Goal: Find specific page/section: Find specific page/section

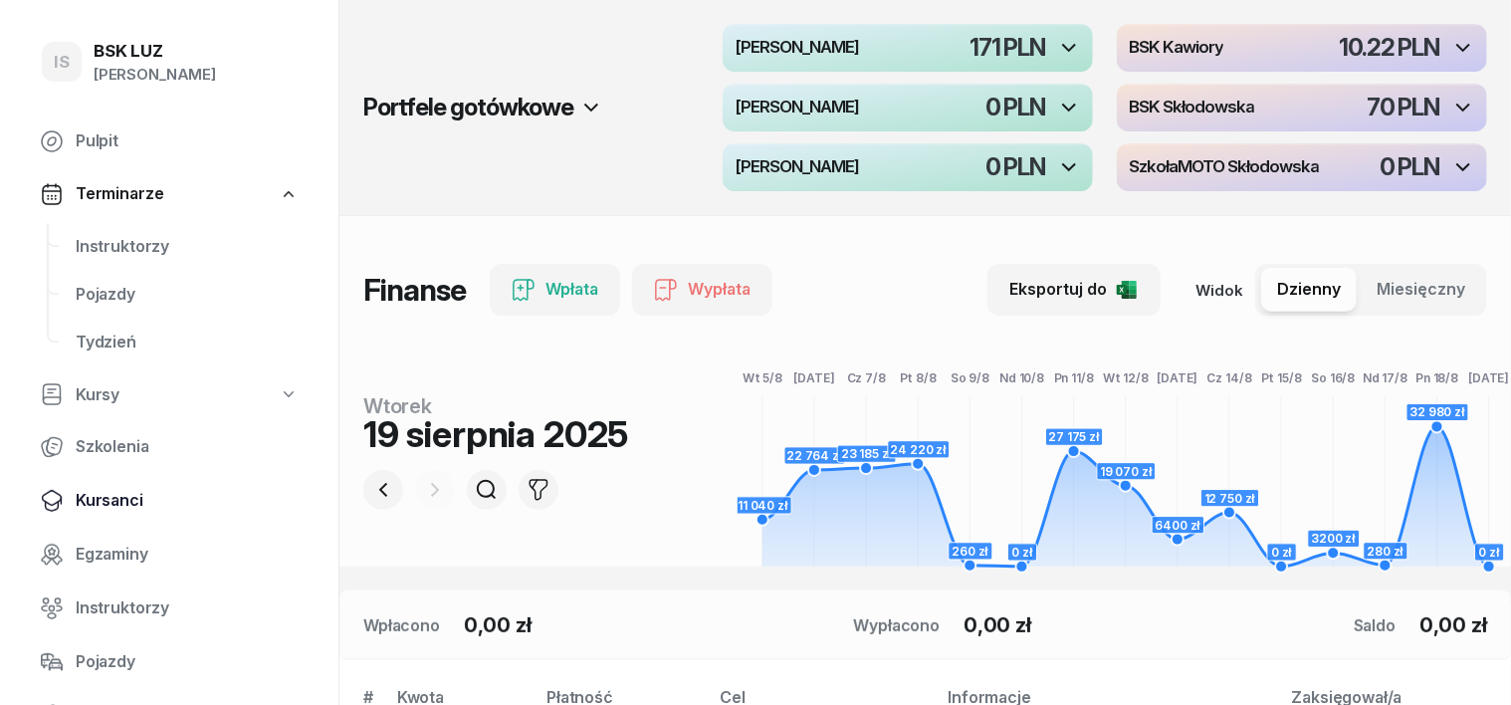
click at [128, 280] on span "Kursanci" at bounding box center [187, 501] width 223 height 26
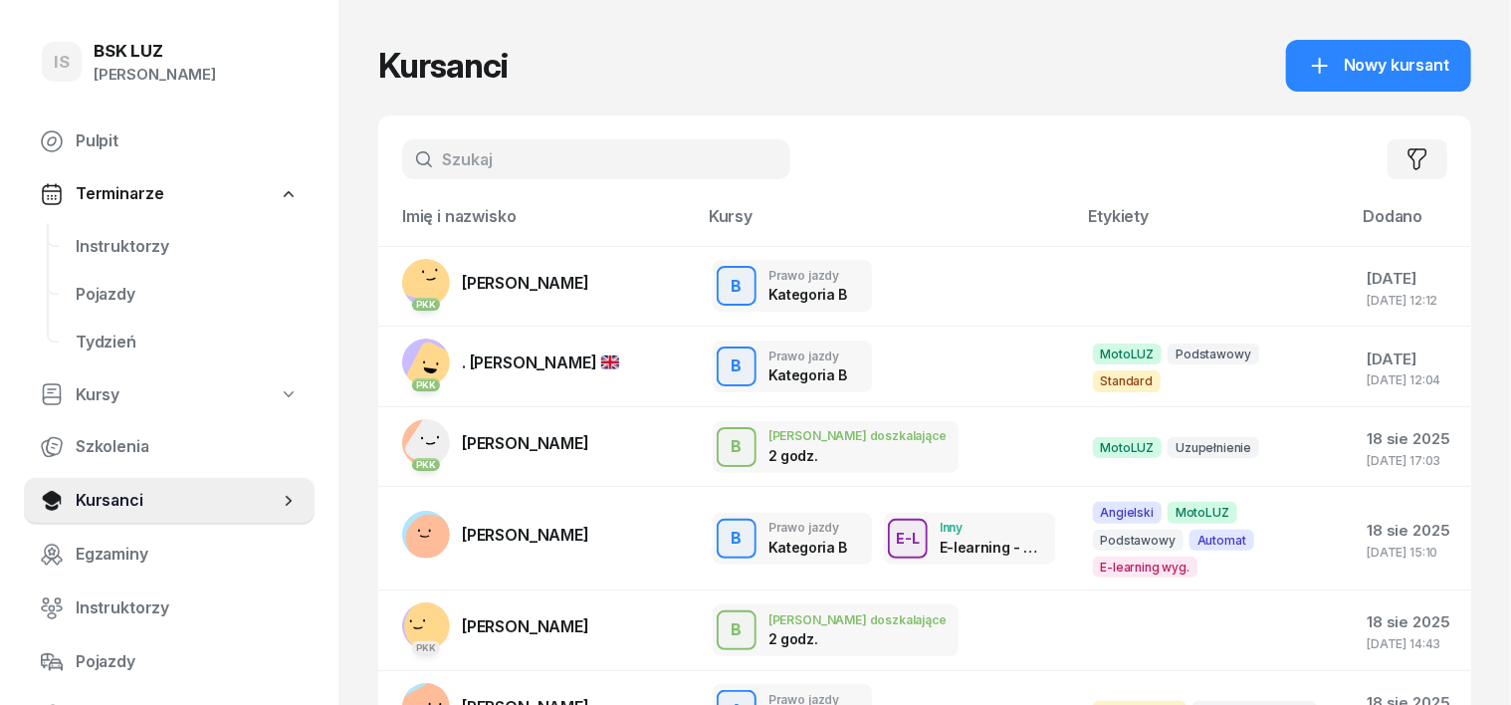
click at [408, 163] on input "text" at bounding box center [596, 159] width 388 height 40
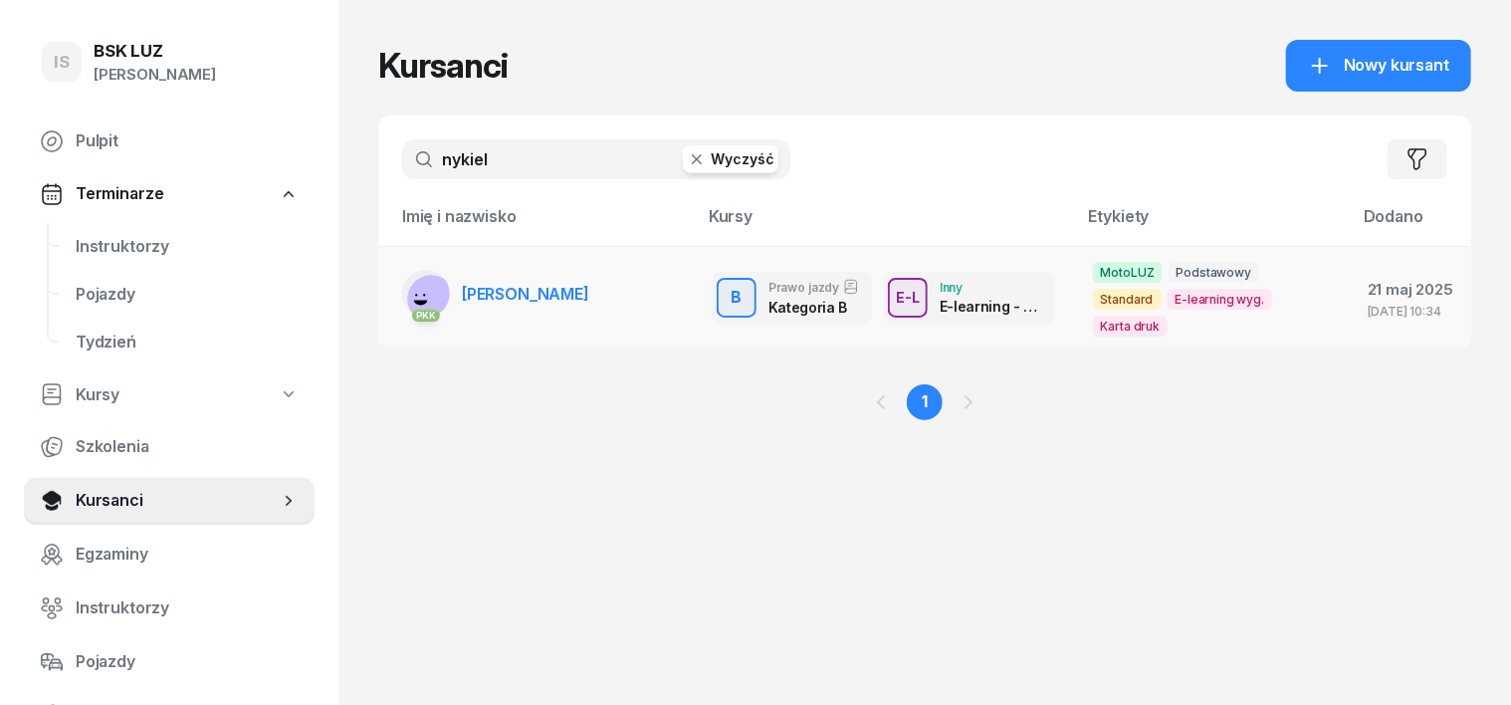
type input "nykiel"
click at [399, 280] on rect at bounding box center [432, 300] width 66 height 66
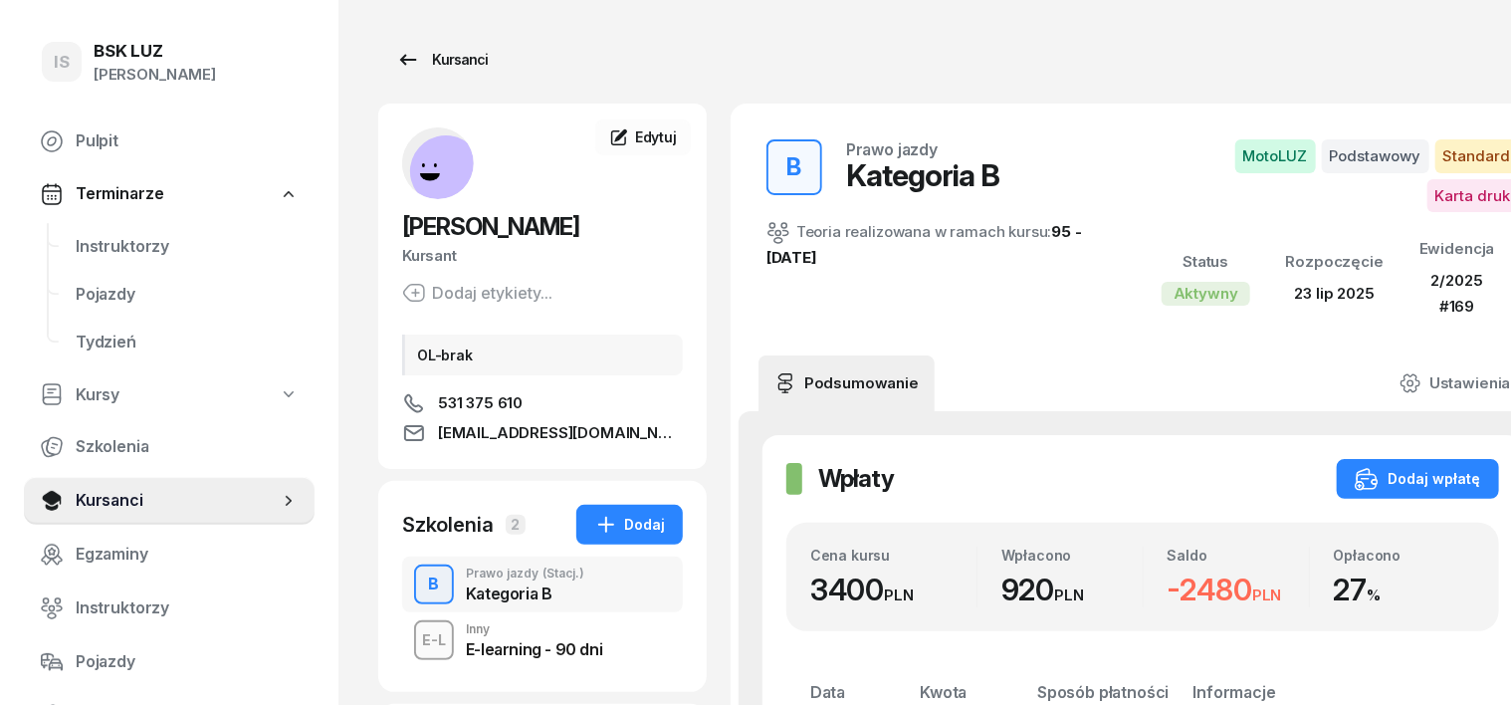
click at [417, 58] on div "Kursanci" at bounding box center [442, 60] width 92 height 24
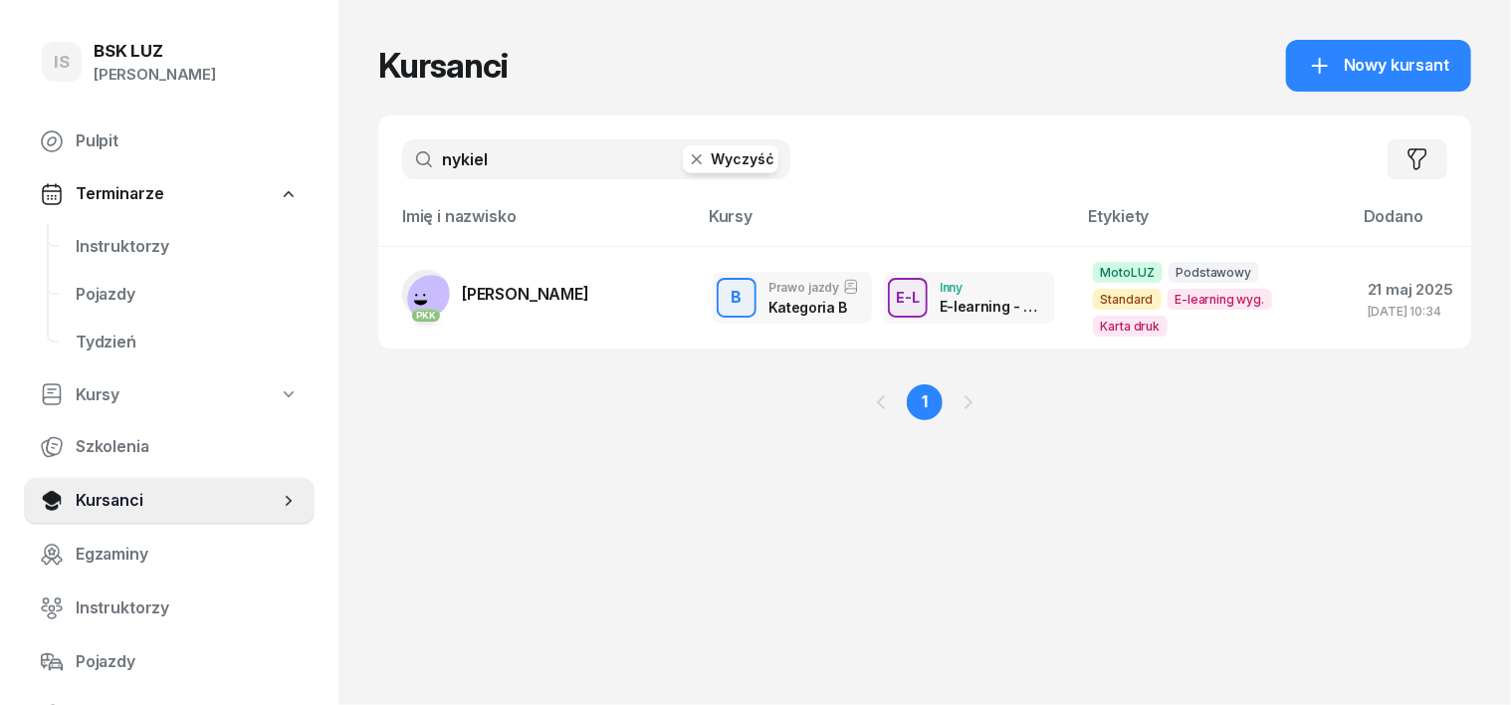
click at [687, 156] on icon "button" at bounding box center [697, 159] width 20 height 20
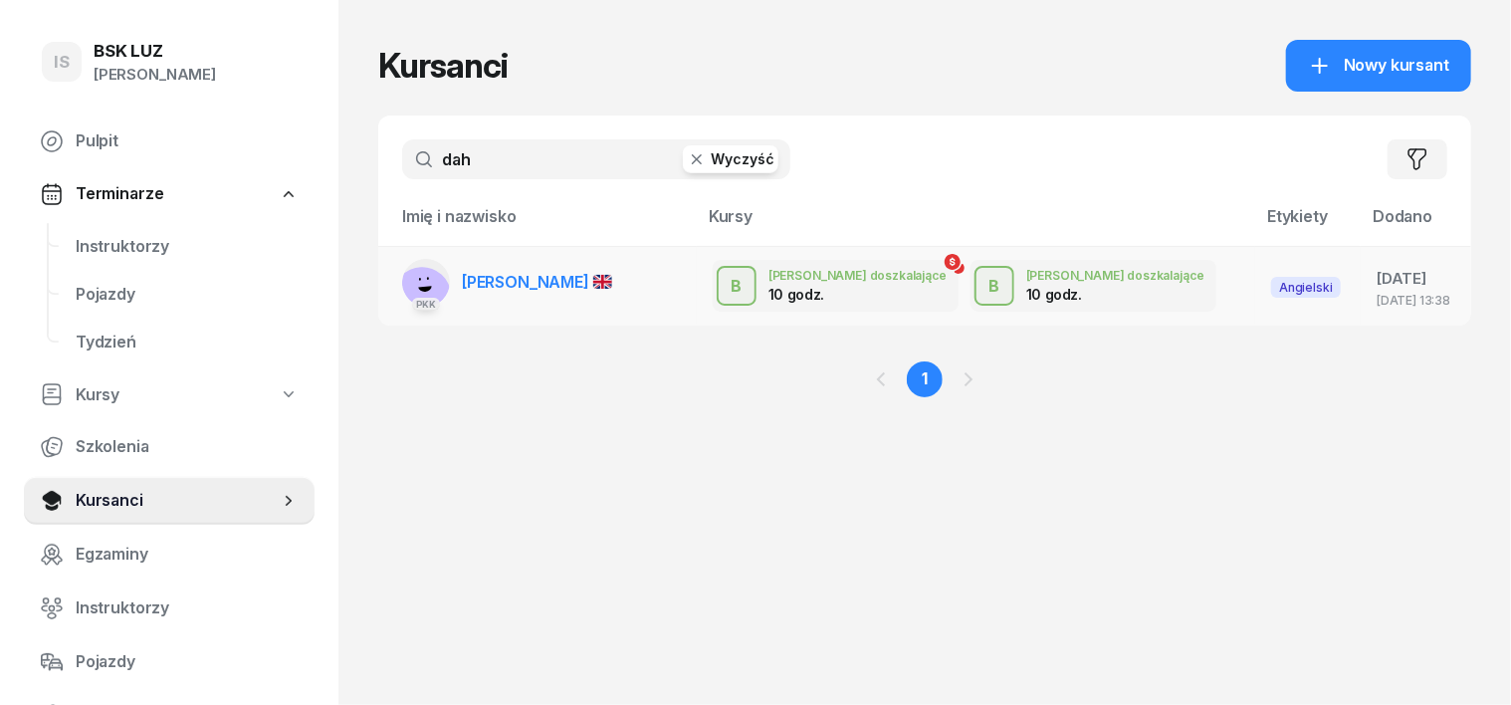
type input "dah"
click at [418, 280] on icon at bounding box center [425, 289] width 14 height 6
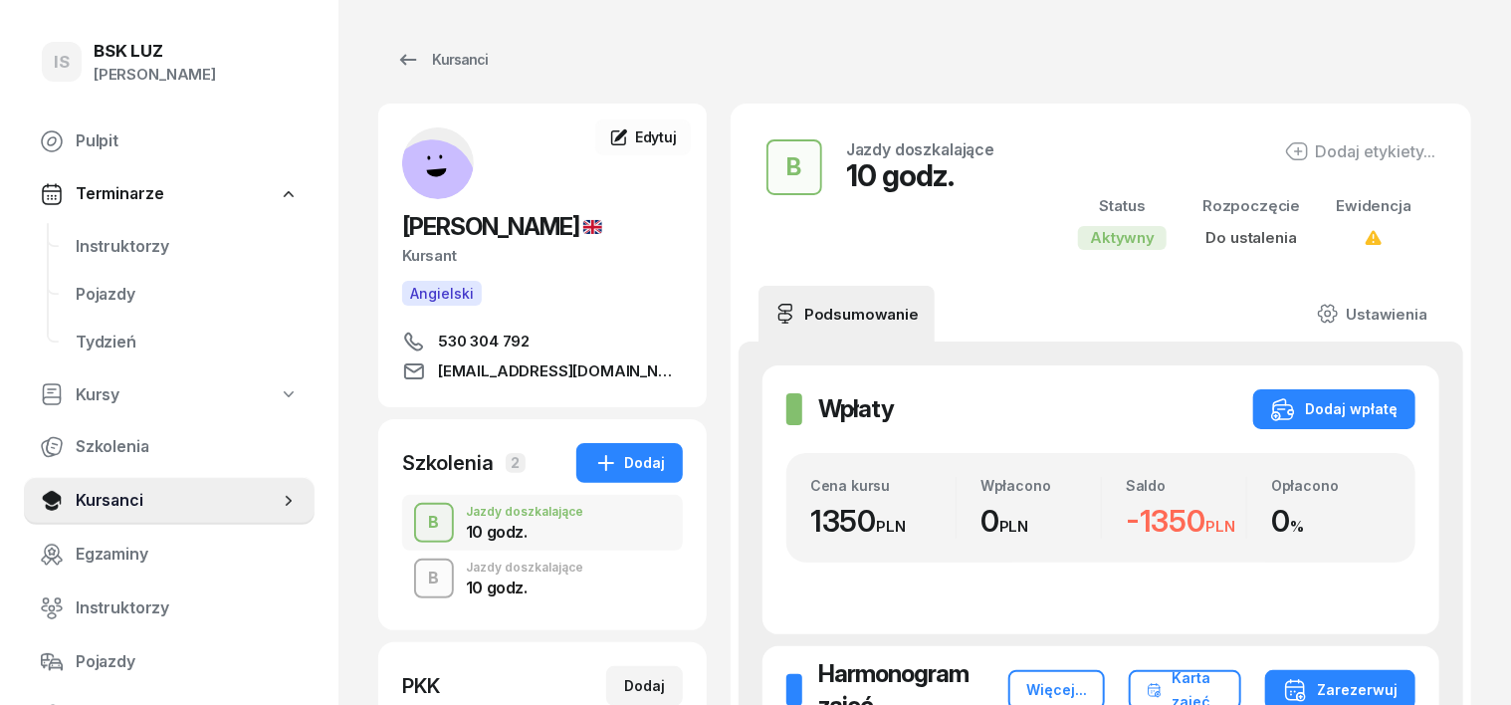
click at [421, 280] on div "B" at bounding box center [434, 579] width 27 height 34
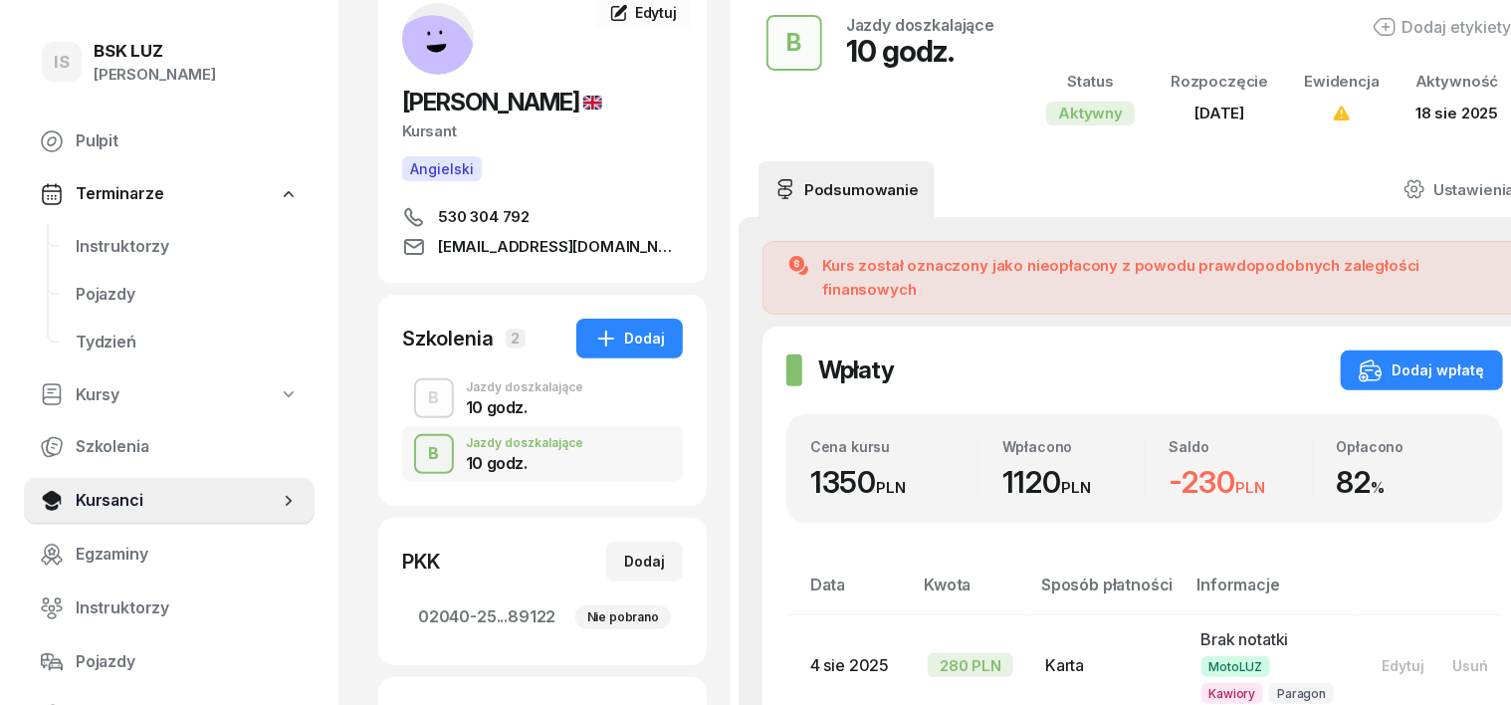
scroll to position [123, 0]
click at [421, 280] on div "B" at bounding box center [434, 399] width 27 height 34
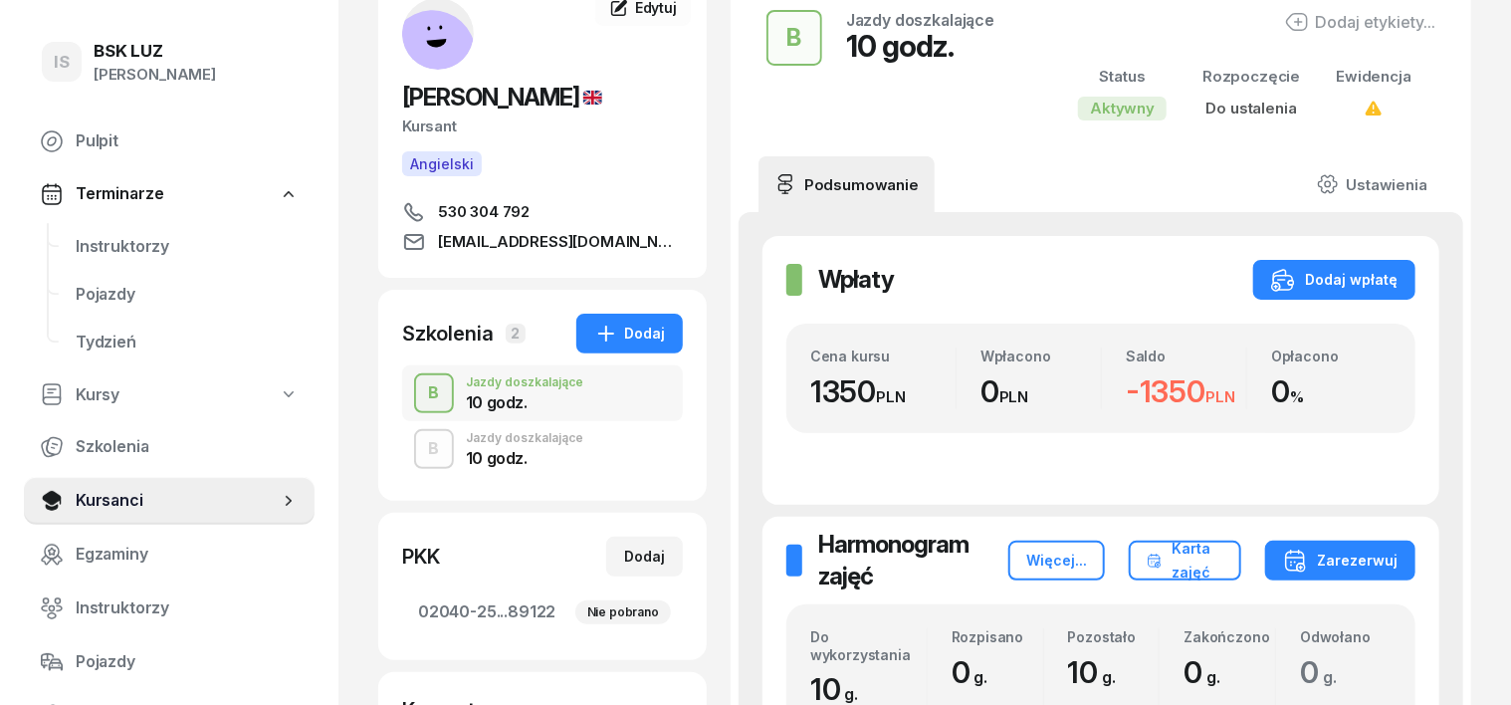
scroll to position [124, 0]
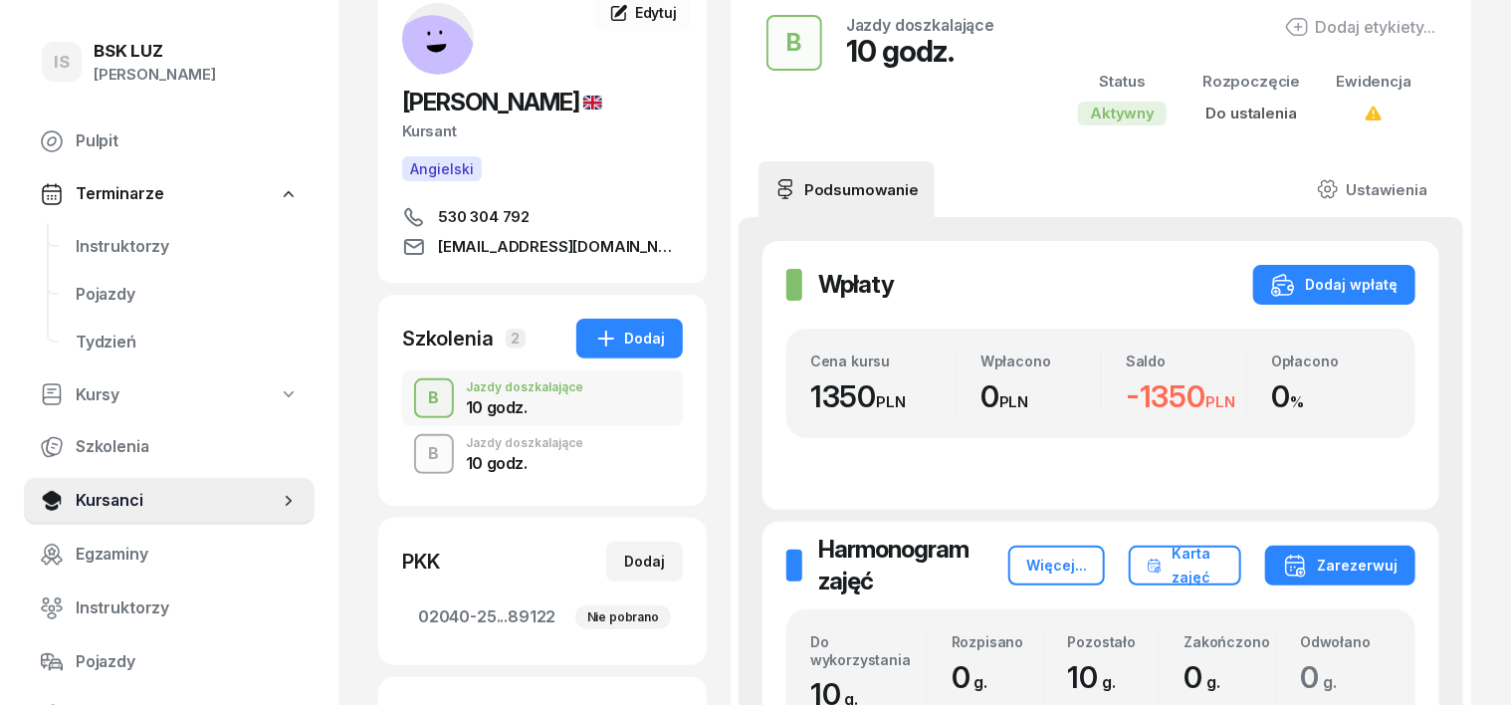
click at [421, 280] on div "B" at bounding box center [434, 454] width 27 height 34
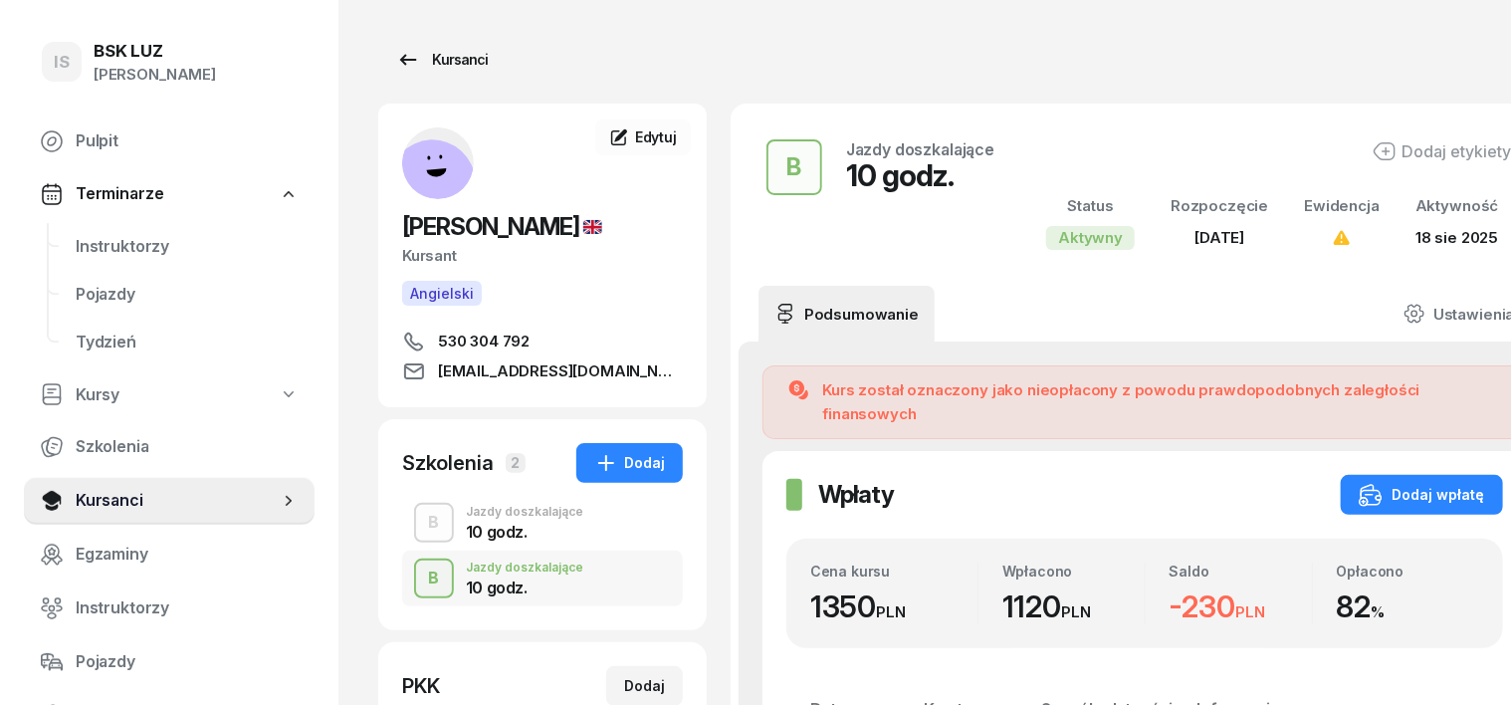
click at [414, 55] on div "Kursanci" at bounding box center [442, 60] width 92 height 24
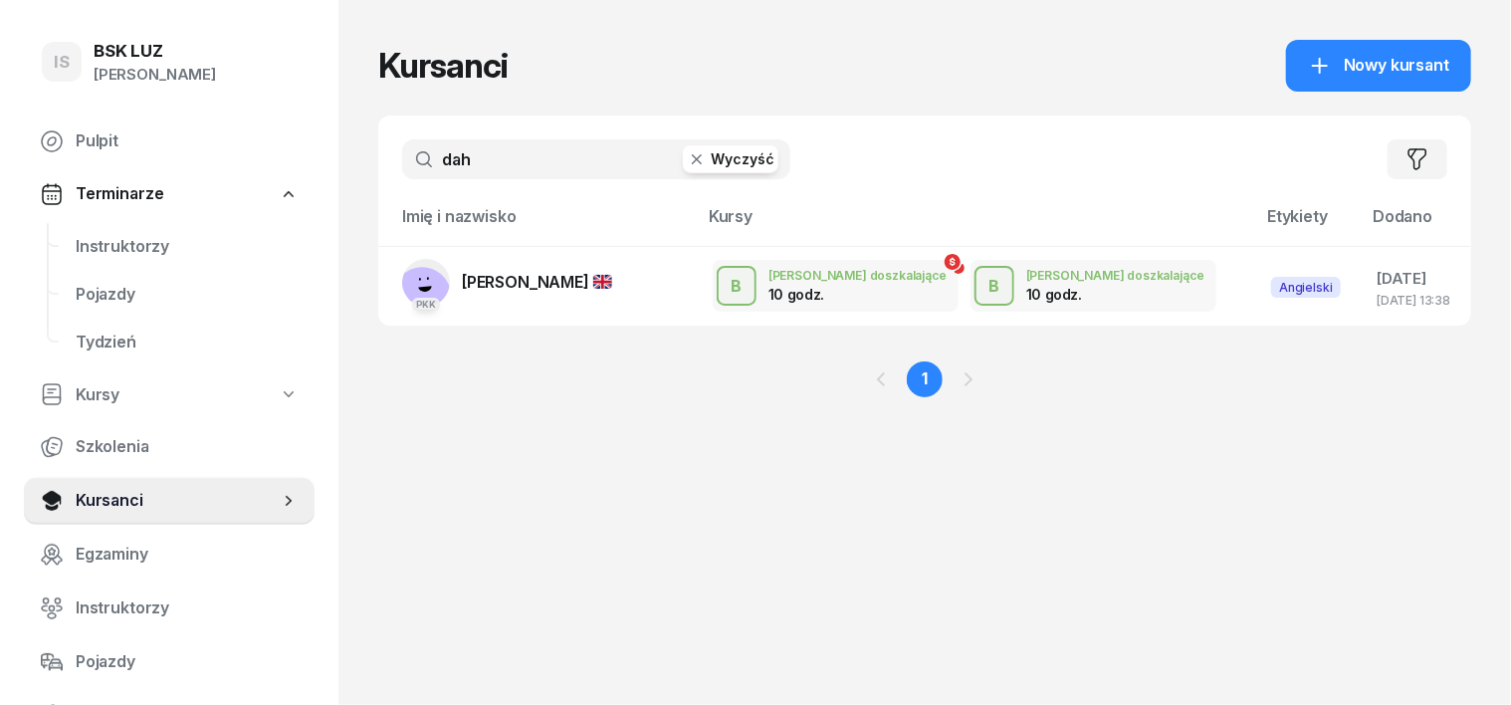
click at [687, 159] on icon "button" at bounding box center [697, 159] width 20 height 20
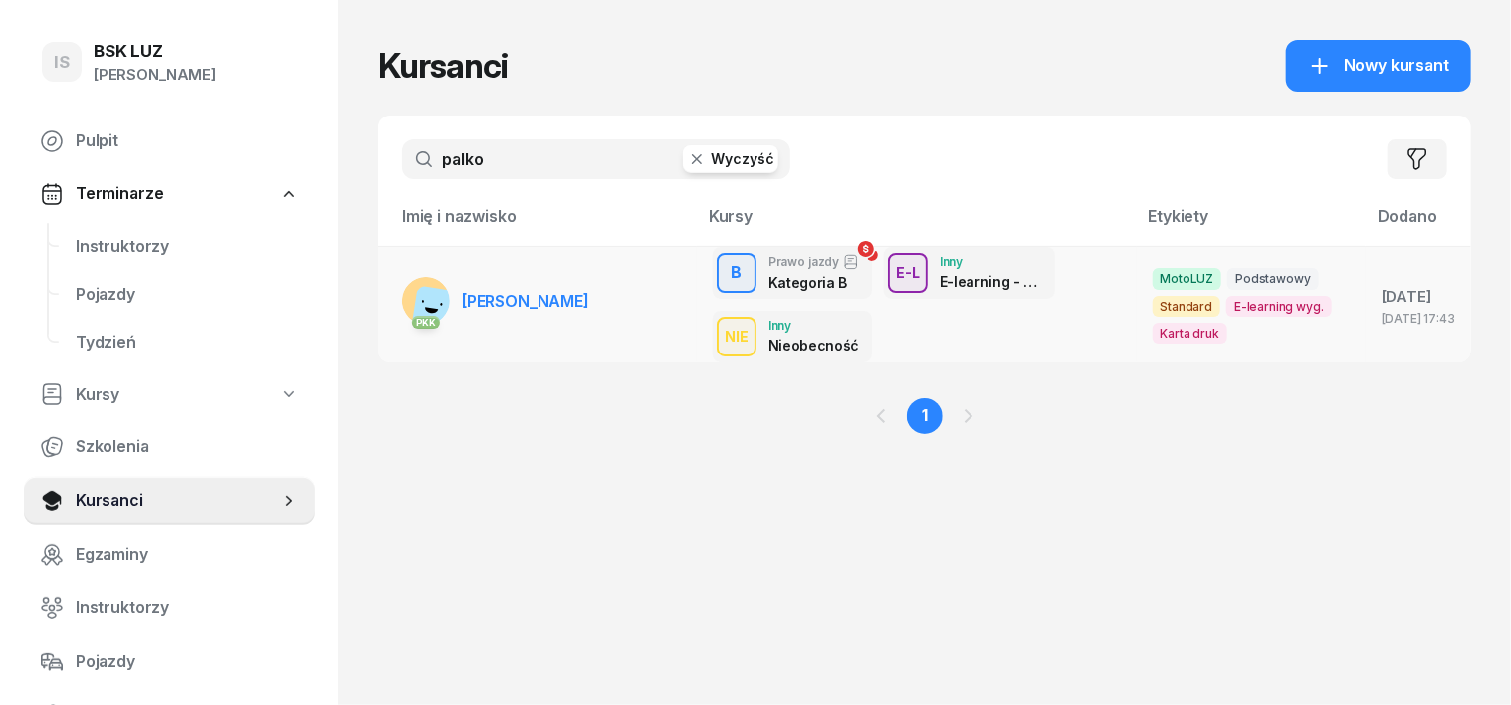
type input "palko"
click at [411, 280] on rect at bounding box center [438, 312] width 55 height 55
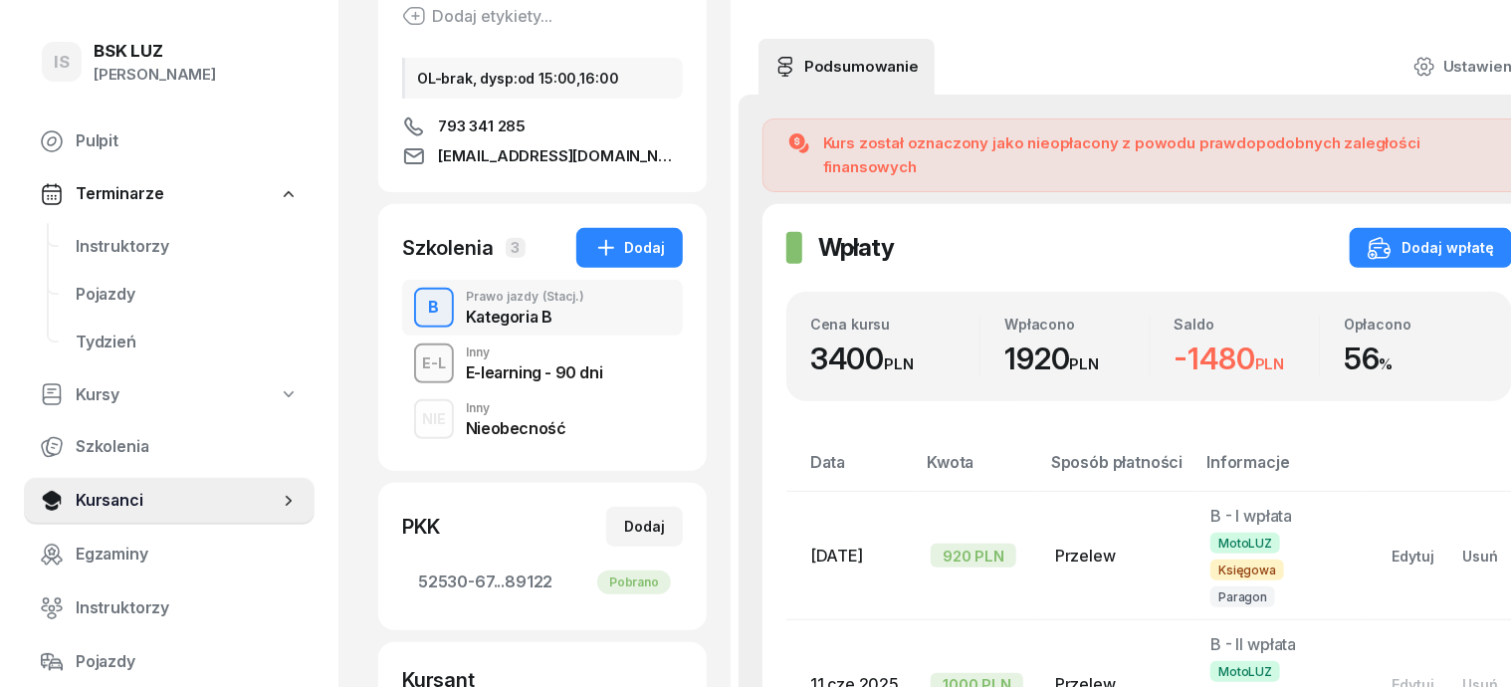
scroll to position [249, 0]
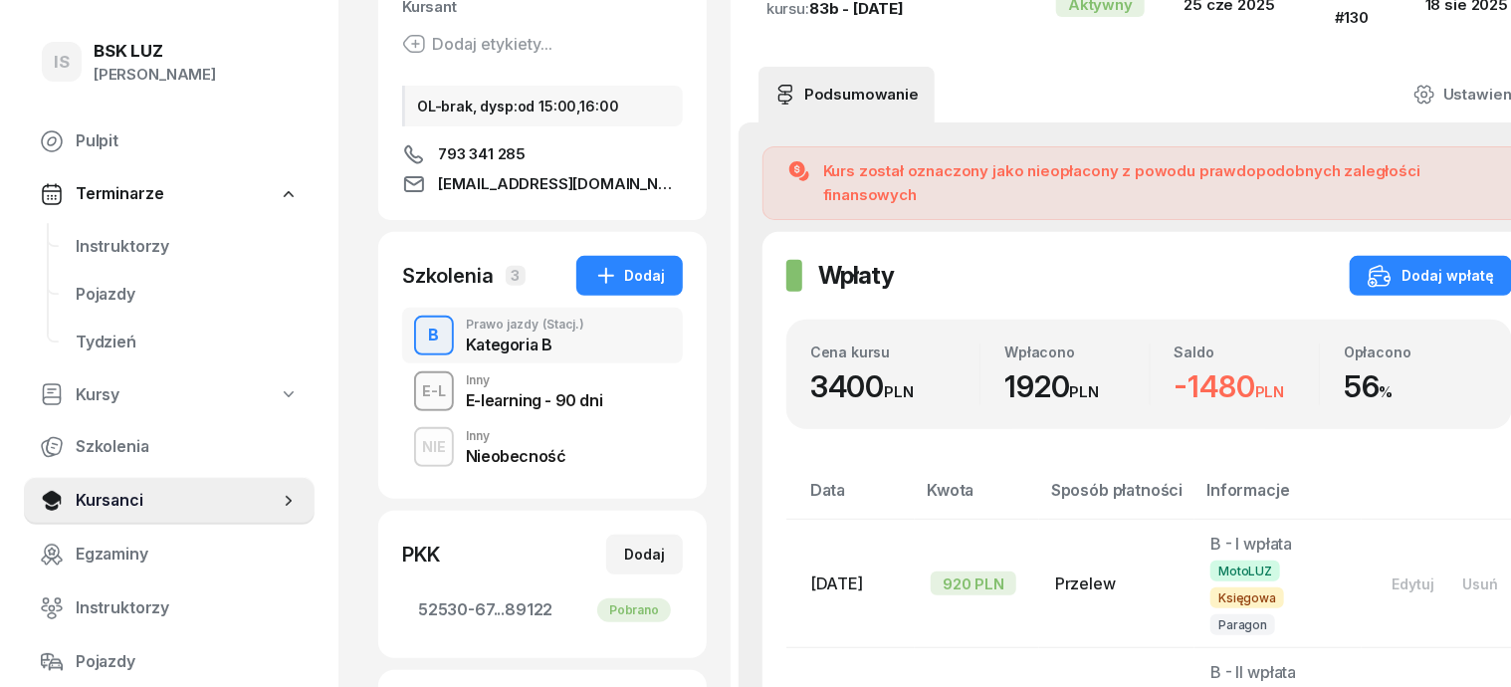
click at [414, 280] on div "NIE" at bounding box center [434, 446] width 40 height 25
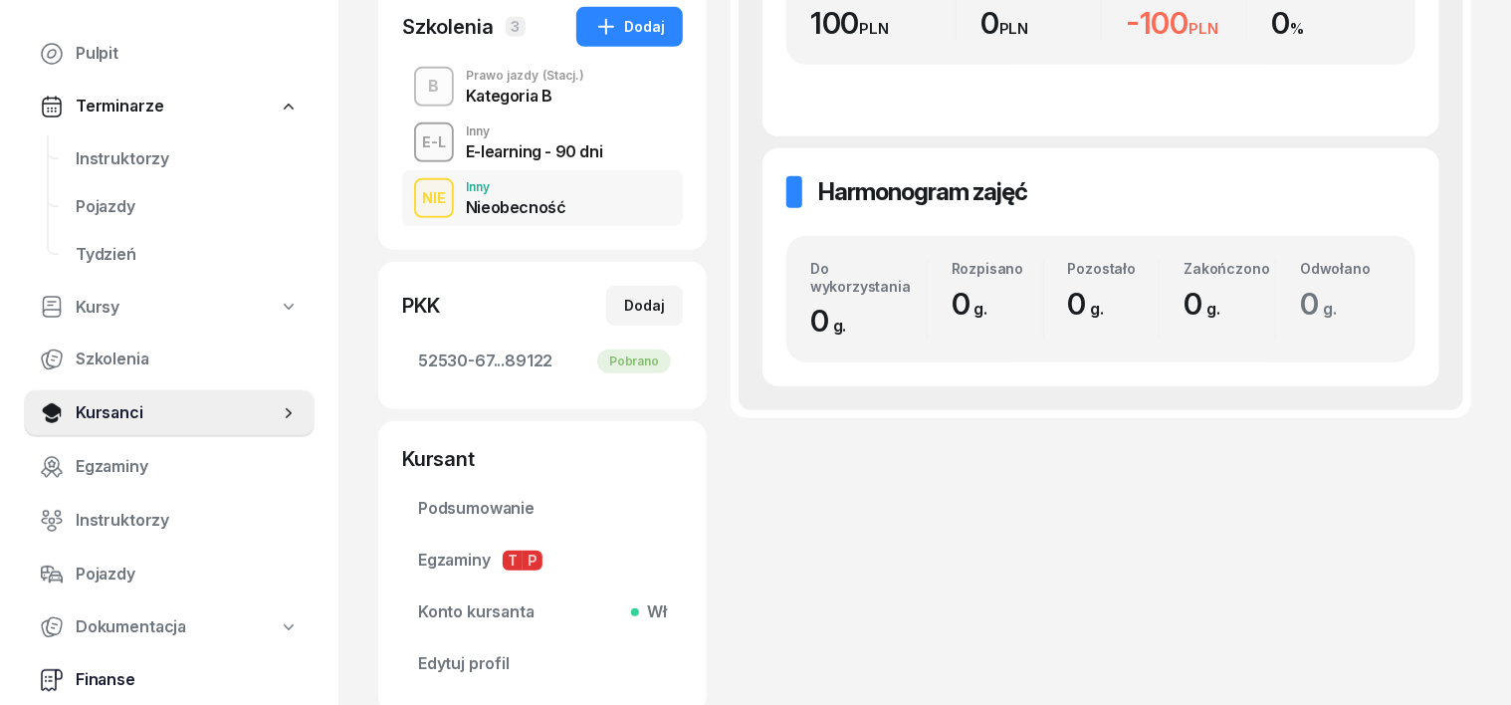
scroll to position [123, 0]
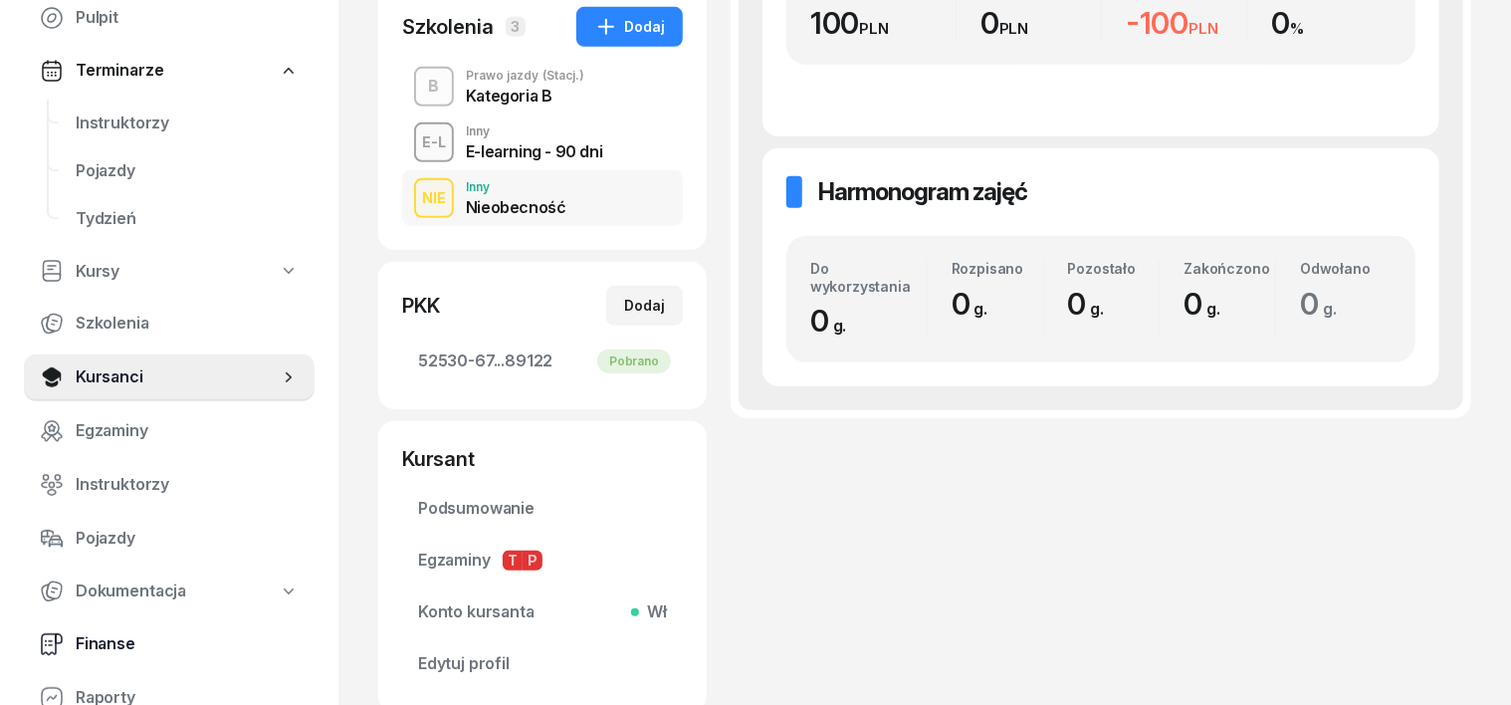
click at [113, 280] on span "Finanse" at bounding box center [187, 644] width 223 height 26
